Goal: Book appointment/travel/reservation

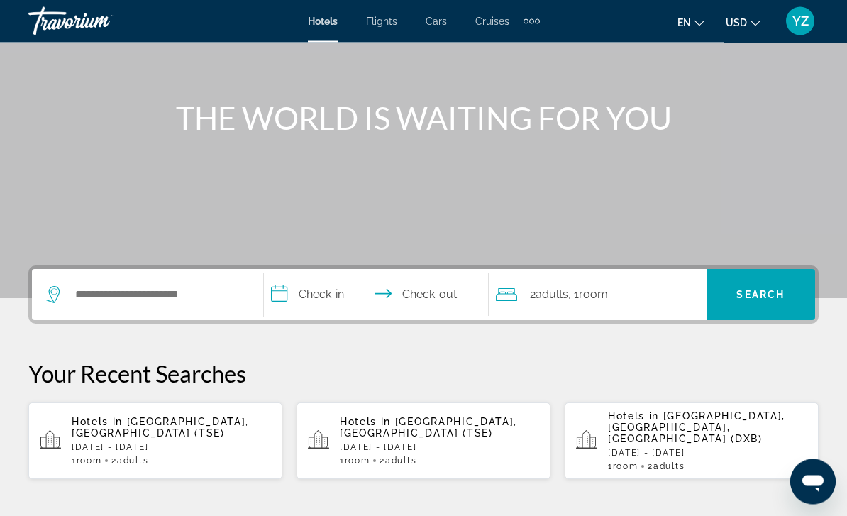
scroll to position [128, 0]
click at [692, 445] on div "Hotels in [GEOGRAPHIC_DATA], [GEOGRAPHIC_DATA], [GEOGRAPHIC_DATA] (DXB) [DATE] …" at bounding box center [707, 440] width 199 height 61
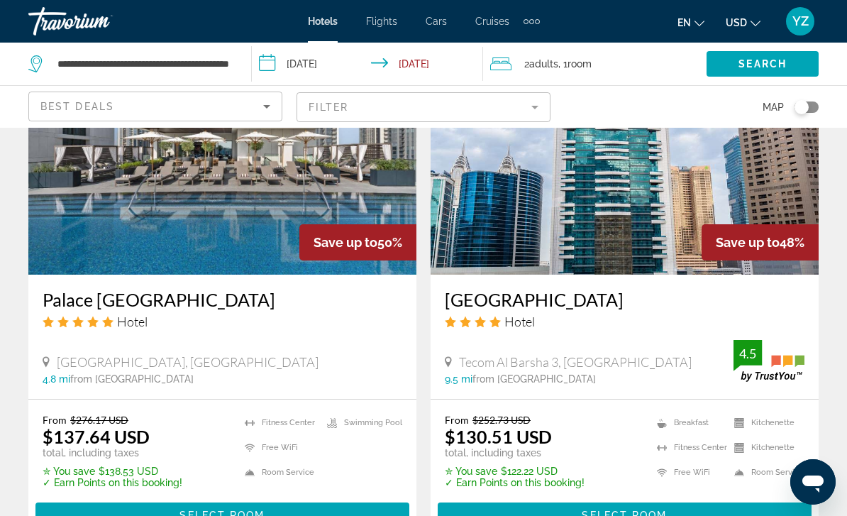
scroll to position [3011, 0]
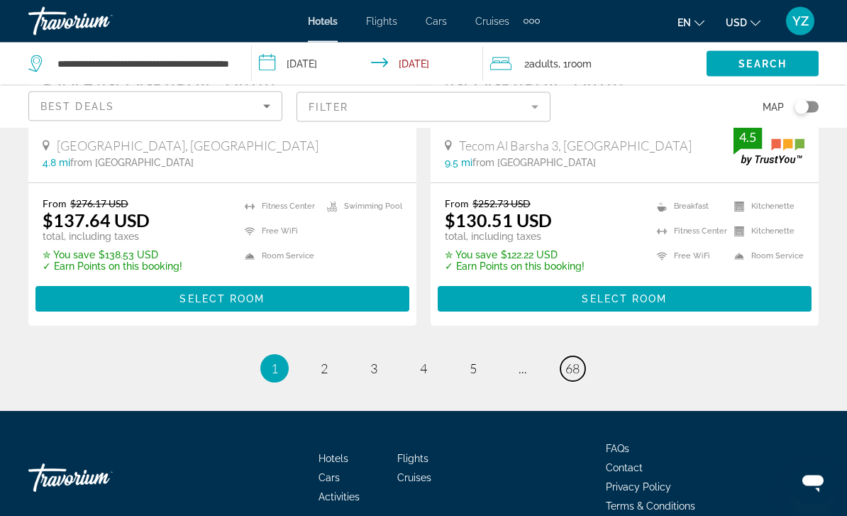
click at [574, 357] on link "page 68" at bounding box center [572, 369] width 25 height 25
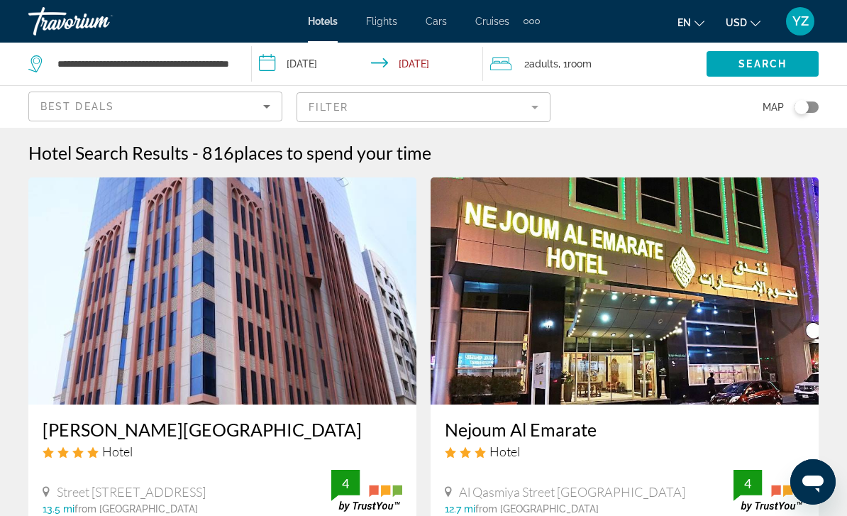
click at [530, 31] on div "Extra navigation items" at bounding box center [532, 21] width 16 height 21
click at [514, 44] on span "Activities" at bounding box center [507, 47] width 41 height 11
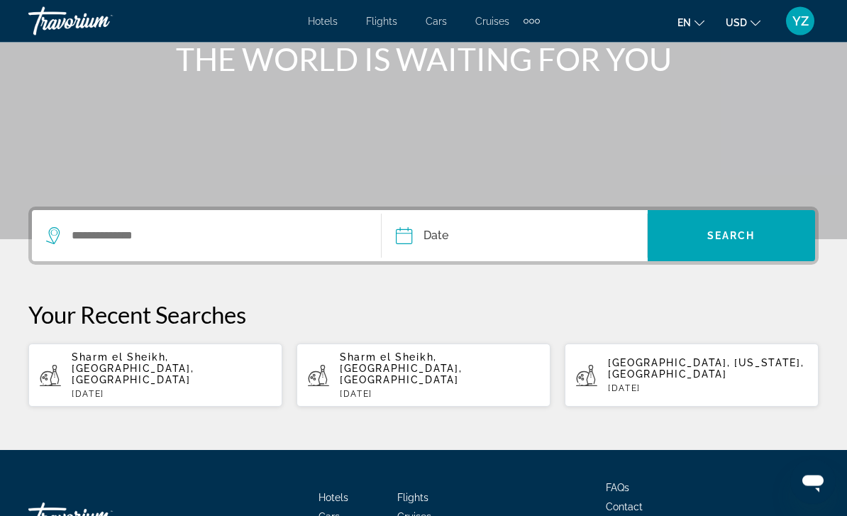
scroll to position [223, 0]
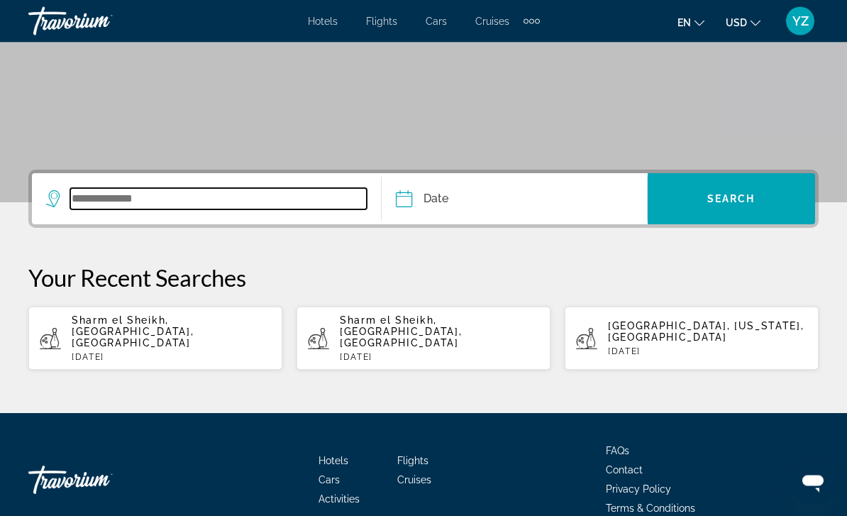
click at [100, 204] on input "Search widget" at bounding box center [218, 199] width 297 height 21
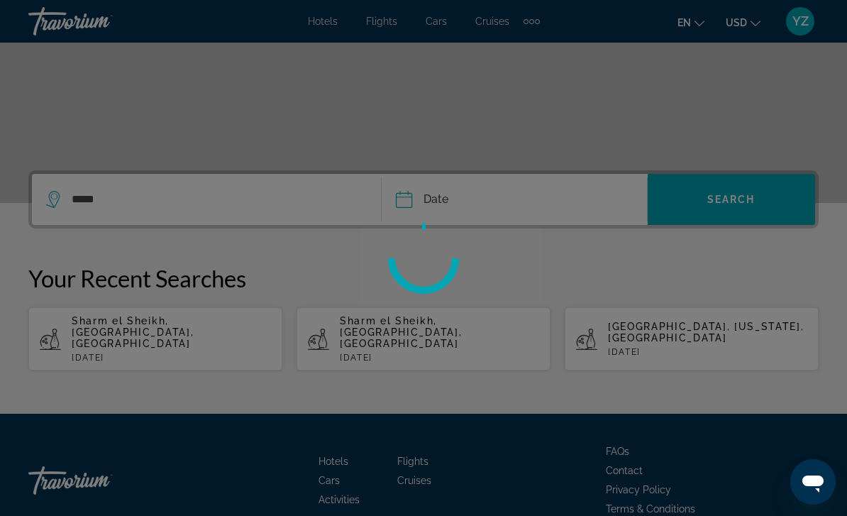
click at [414, 206] on div at bounding box center [423, 258] width 847 height 516
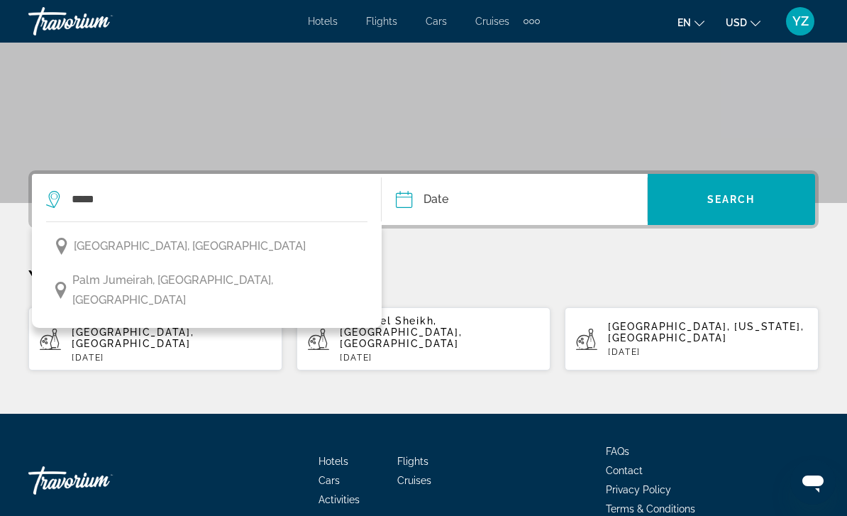
click at [197, 253] on span "[GEOGRAPHIC_DATA], [GEOGRAPHIC_DATA]" at bounding box center [190, 246] width 232 height 20
type input "**********"
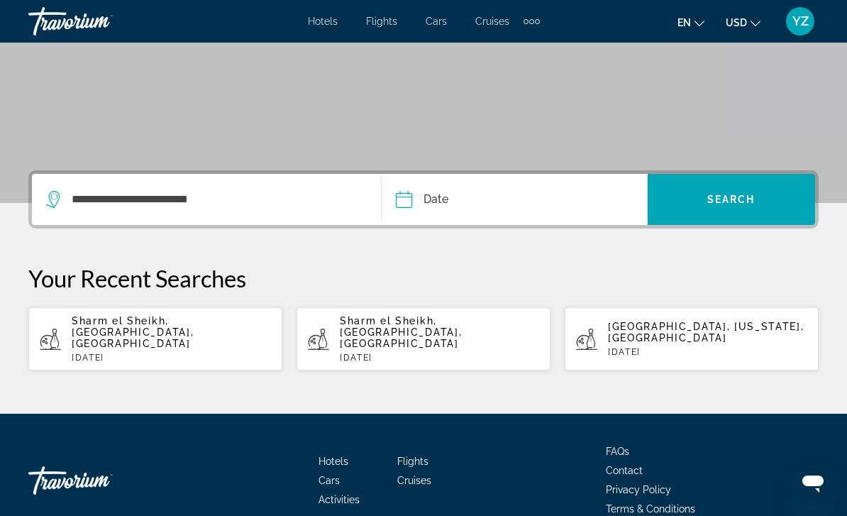
click at [402, 201] on input "Date" at bounding box center [457, 201] width 131 height 55
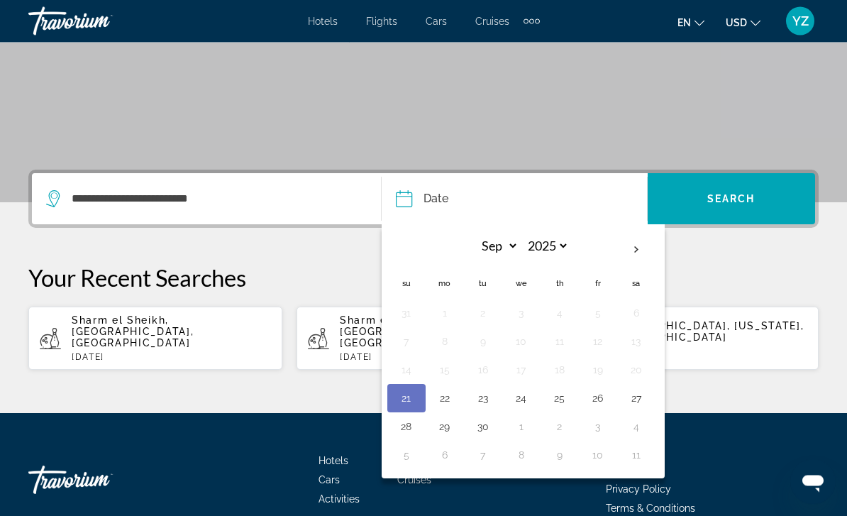
click at [483, 396] on button "23" at bounding box center [483, 399] width 23 height 20
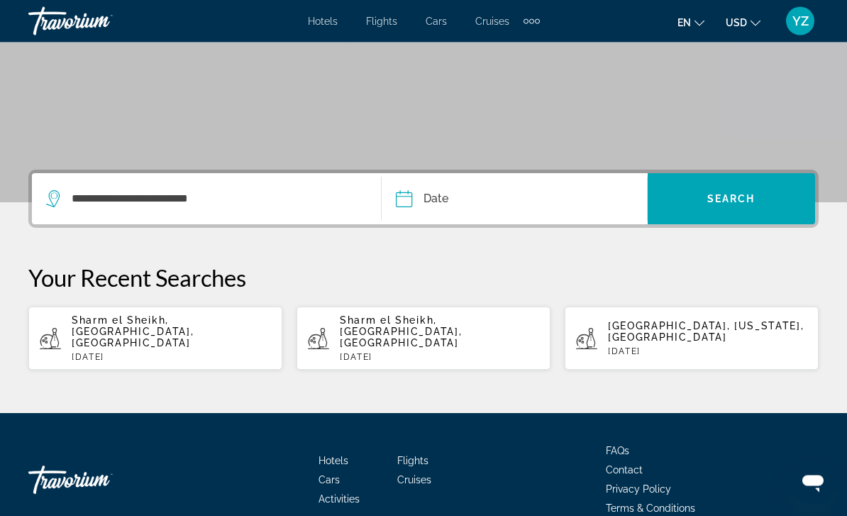
type input "**********"
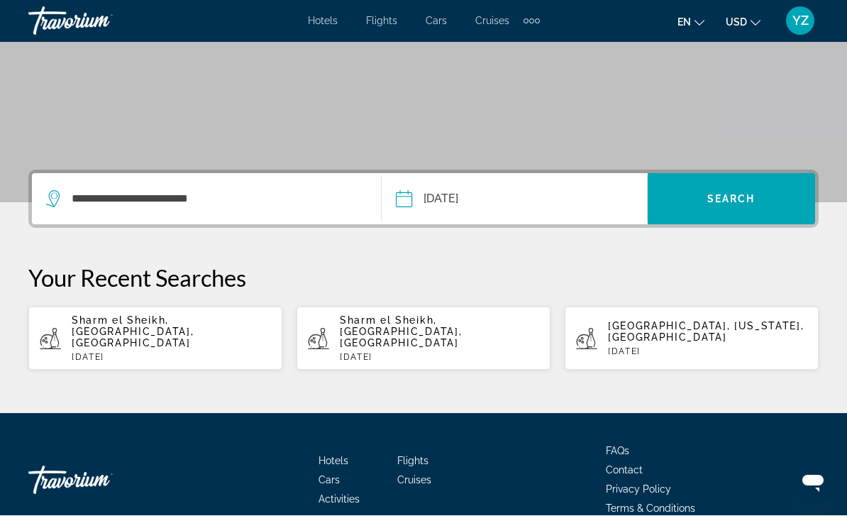
click at [740, 207] on span "Search widget" at bounding box center [731, 199] width 167 height 34
